Goal: Task Accomplishment & Management: Manage account settings

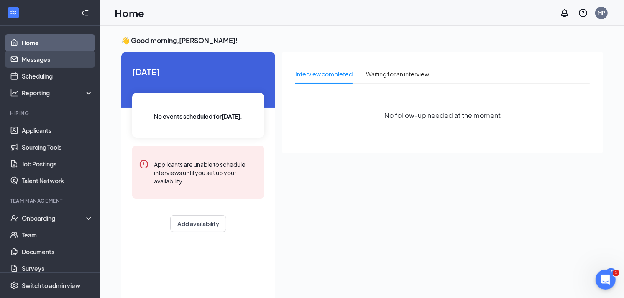
click at [37, 63] on link "Messages" at bounding box center [58, 59] width 72 height 17
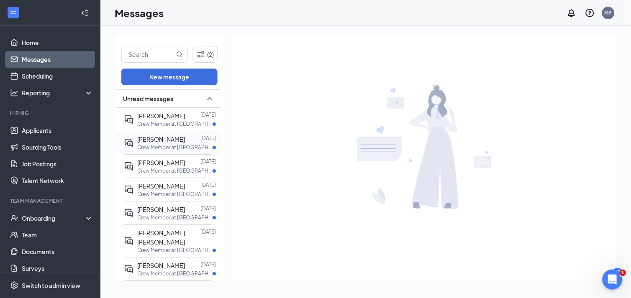
click at [185, 140] on div at bounding box center [192, 139] width 15 height 9
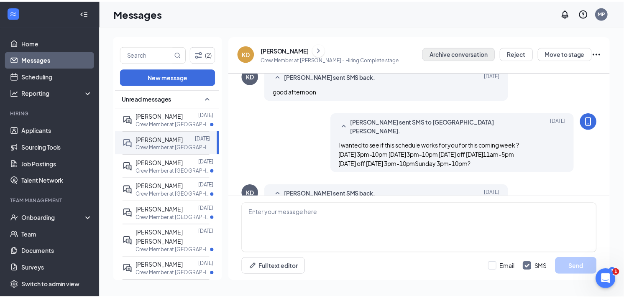
scroll to position [276, 0]
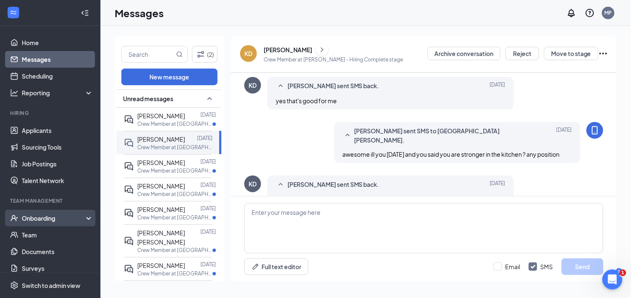
click at [34, 218] on div "Onboarding" at bounding box center [54, 218] width 64 height 8
click at [36, 235] on link "Overview" at bounding box center [58, 235] width 72 height 17
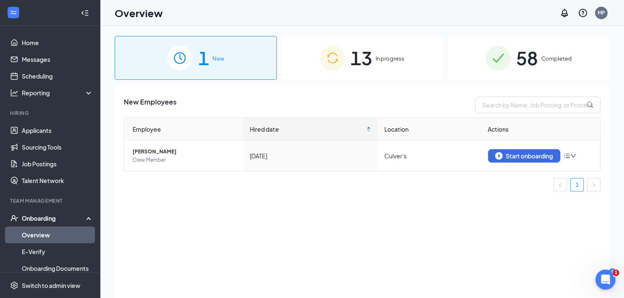
click at [377, 57] on span "In progress" at bounding box center [390, 58] width 29 height 8
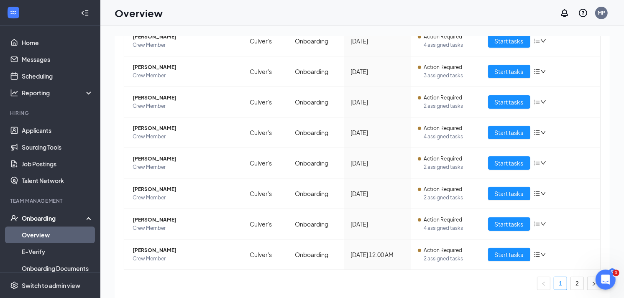
scroll to position [177, 0]
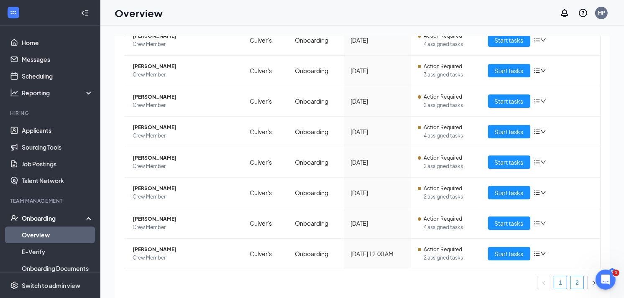
click at [571, 286] on link "2" at bounding box center [577, 283] width 13 height 13
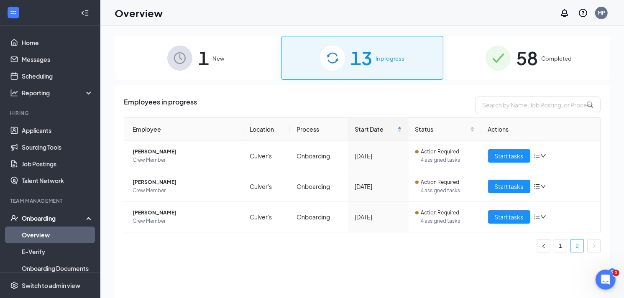
scroll to position [38, 0]
